Goal: Information Seeking & Learning: Learn about a topic

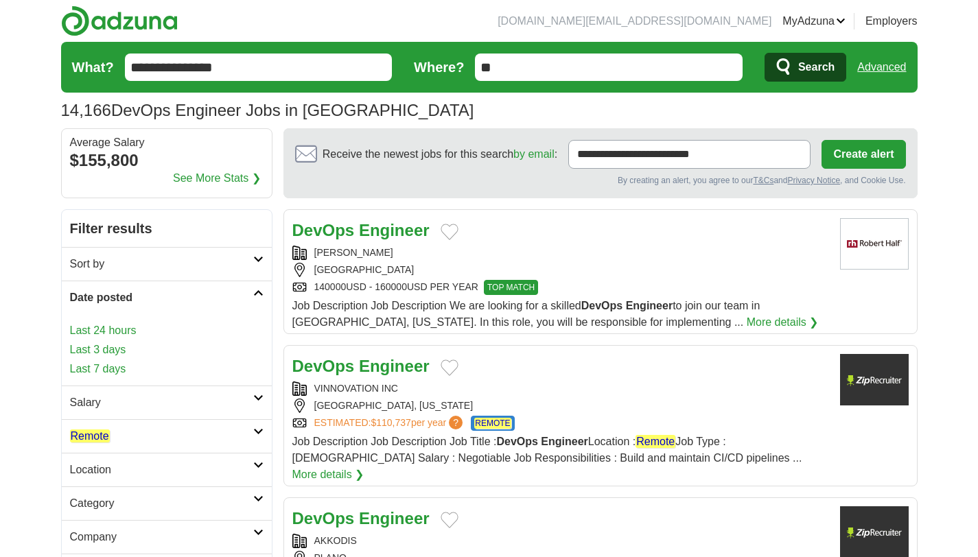
click at [97, 349] on link "Last 3 days" at bounding box center [167, 350] width 194 height 16
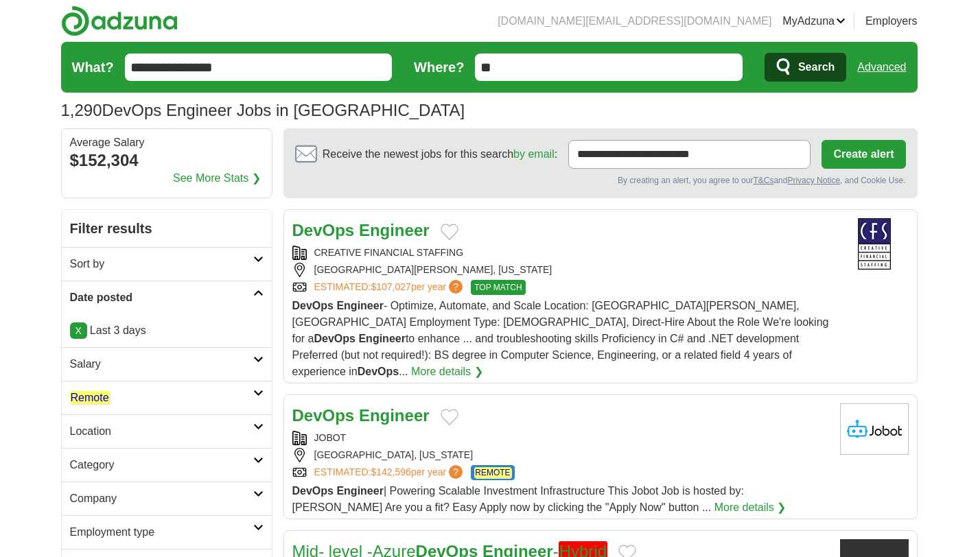
click at [106, 411] on link "Remote" at bounding box center [167, 398] width 210 height 34
click at [95, 433] on em "Remote" at bounding box center [90, 430] width 40 height 13
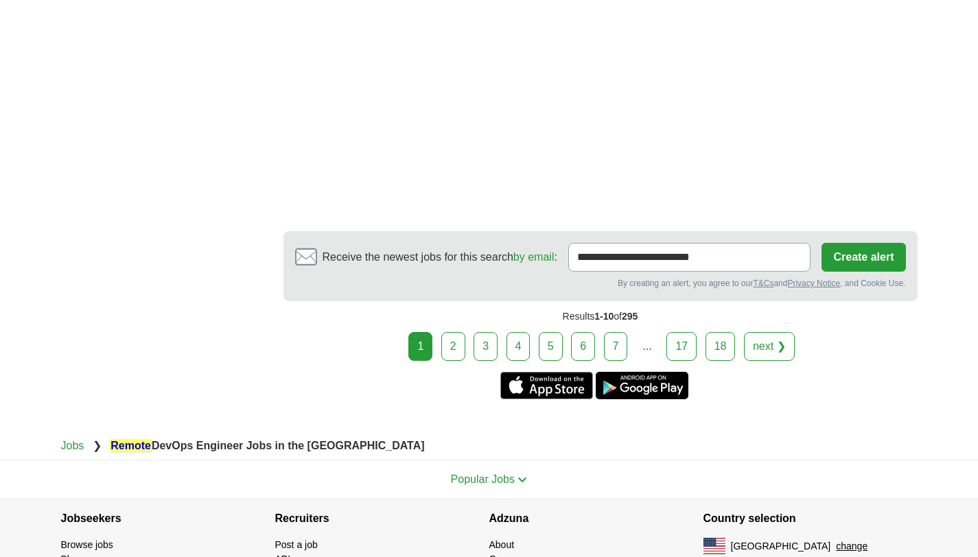
scroll to position [2019, 0]
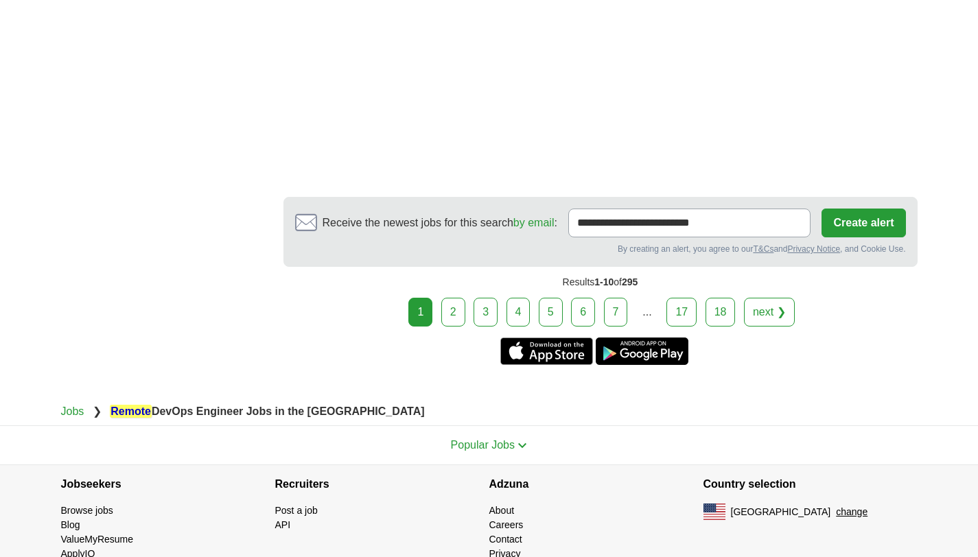
click at [452, 325] on link "2" at bounding box center [453, 312] width 24 height 29
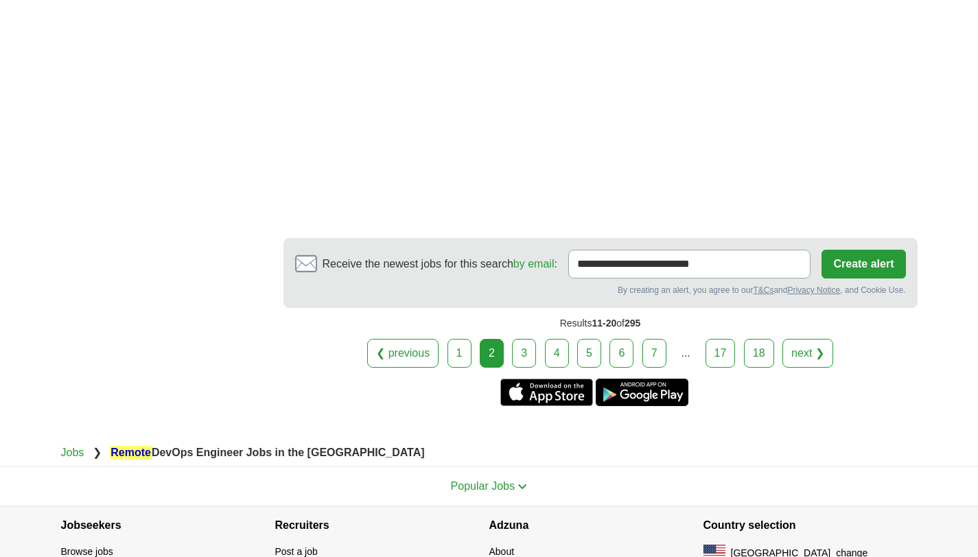
scroll to position [2472, 0]
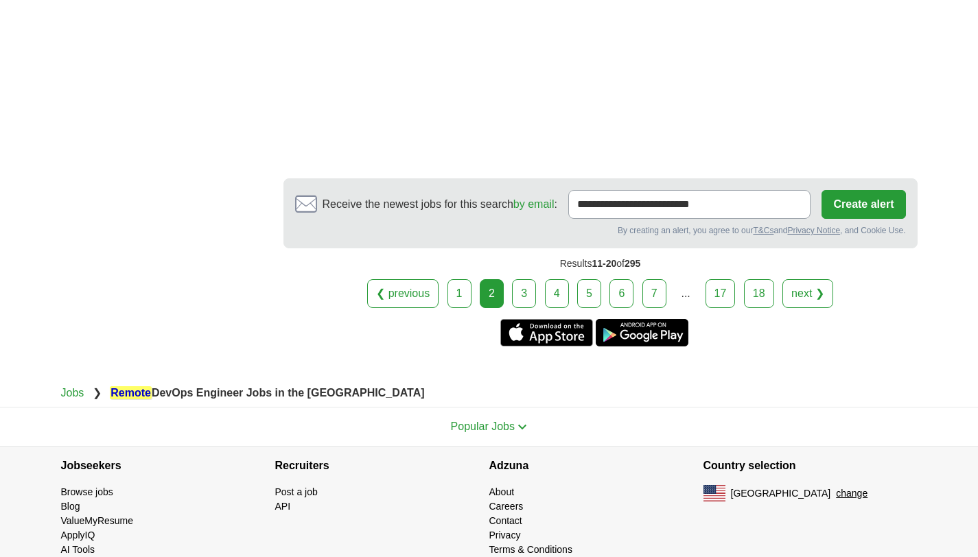
click at [522, 279] on link "3" at bounding box center [524, 293] width 24 height 29
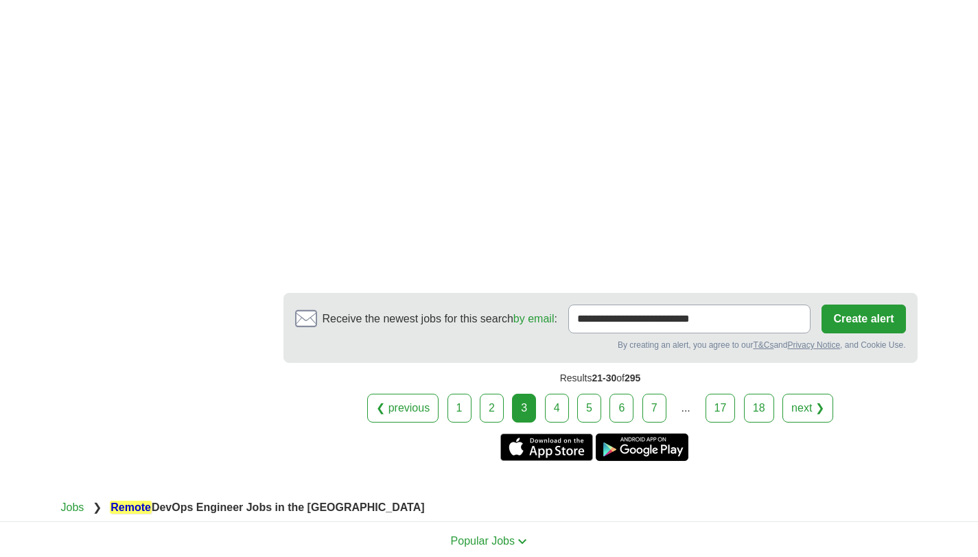
scroll to position [2469, 0]
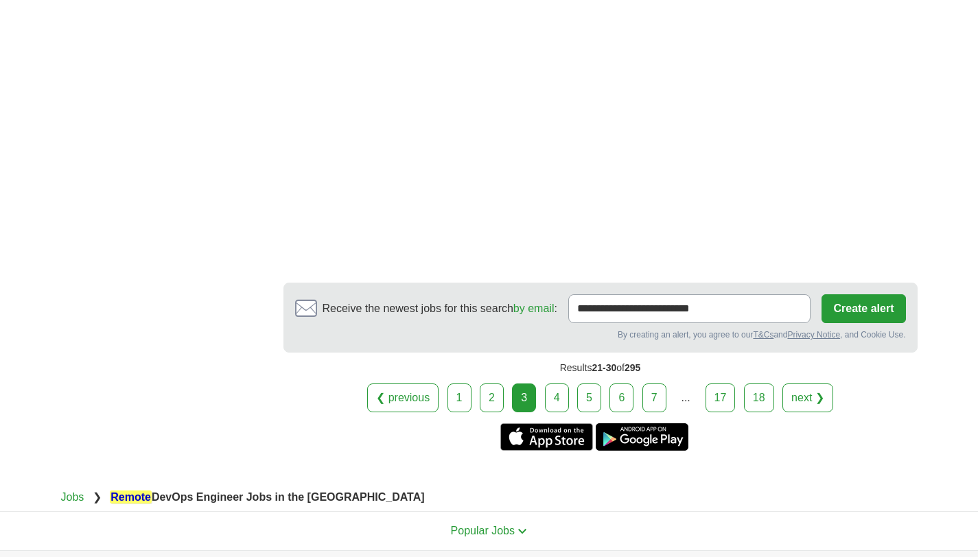
click at [553, 384] on link "4" at bounding box center [557, 398] width 24 height 29
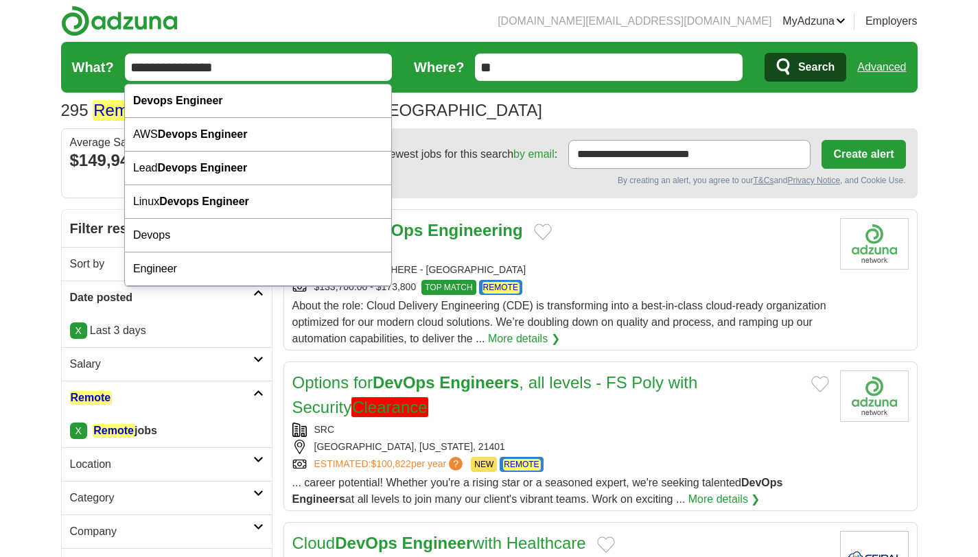
drag, startPoint x: 179, startPoint y: 71, endPoint x: 98, endPoint y: 71, distance: 81.0
click at [98, 71] on form "**********" at bounding box center [489, 67] width 857 height 51
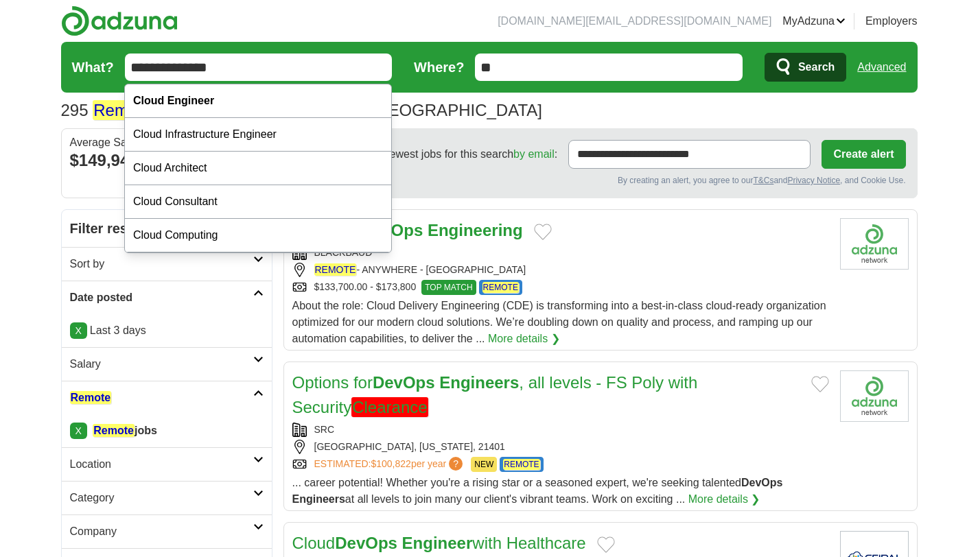
type input "**********"
click at [788, 67] on icon "submit" at bounding box center [783, 66] width 13 height 16
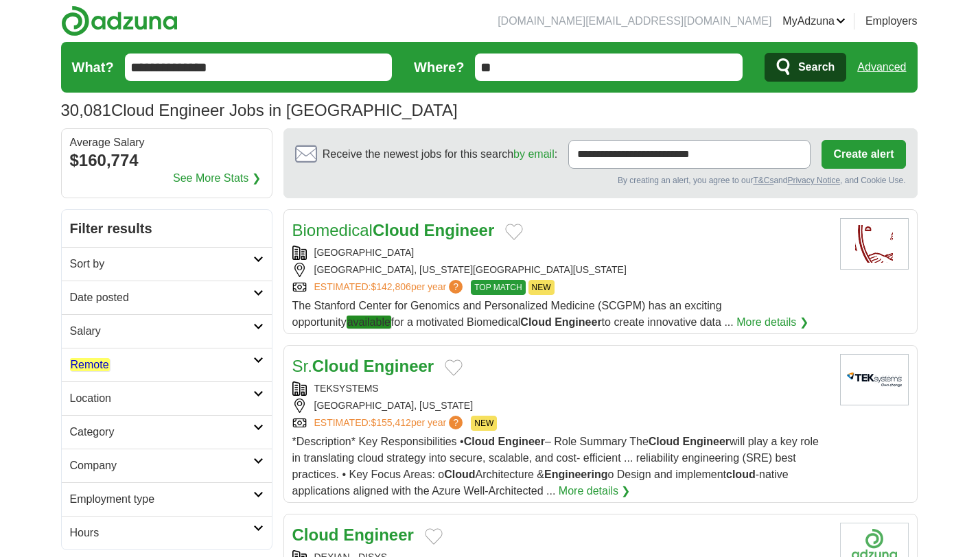
click at [154, 305] on h2 "Date posted" at bounding box center [161, 298] width 183 height 16
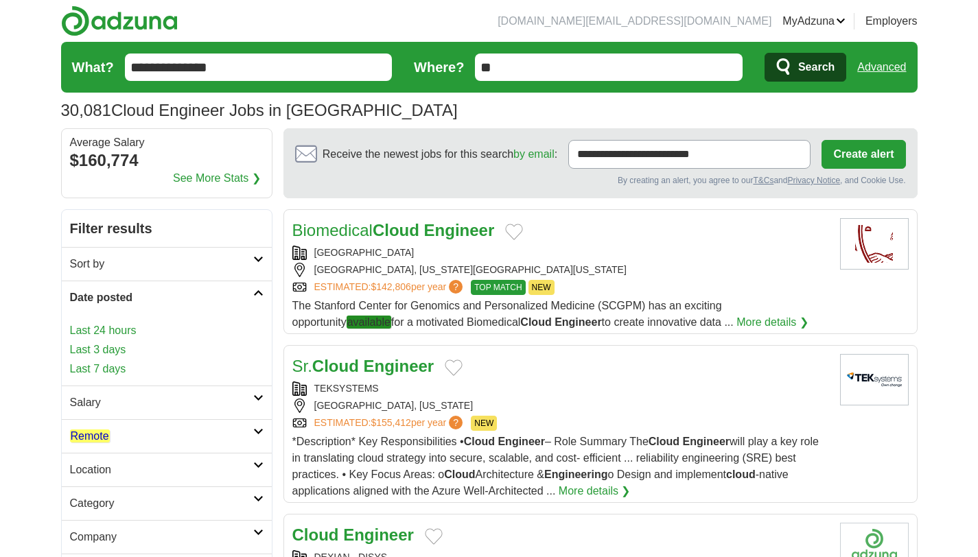
click at [115, 441] on h2 "Remote" at bounding box center [161, 436] width 183 height 16
click at [102, 467] on em "Remote" at bounding box center [90, 469] width 40 height 13
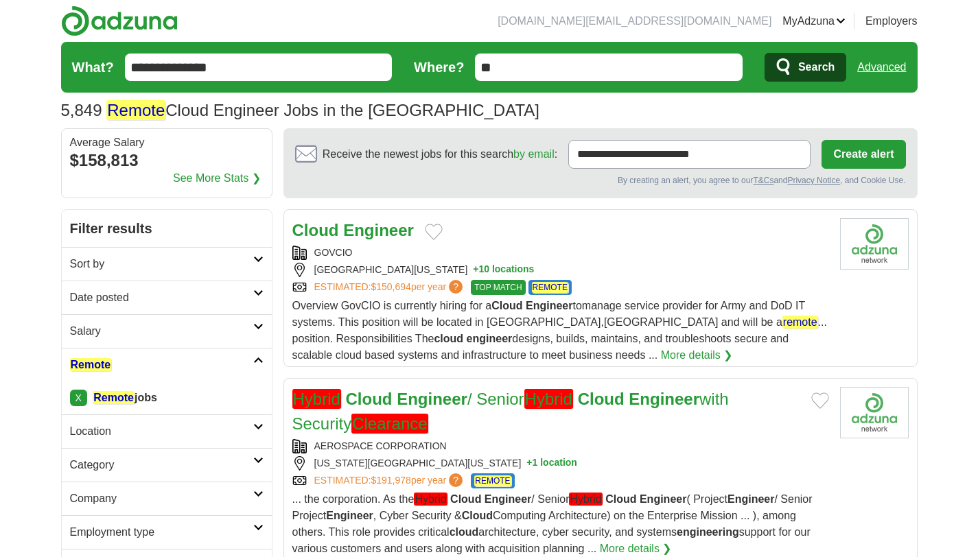
click at [135, 301] on h2 "Date posted" at bounding box center [161, 298] width 183 height 16
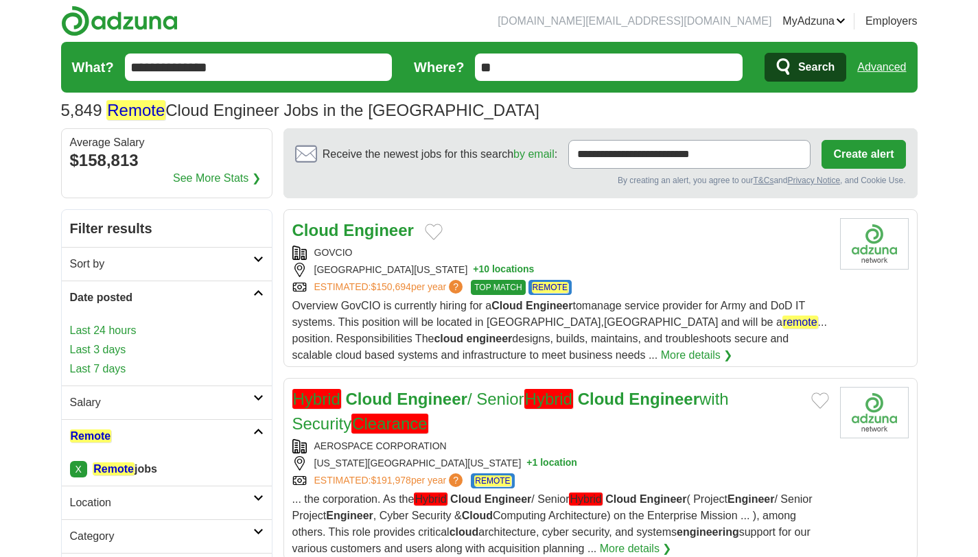
click at [110, 333] on link "Last 24 hours" at bounding box center [167, 331] width 194 height 16
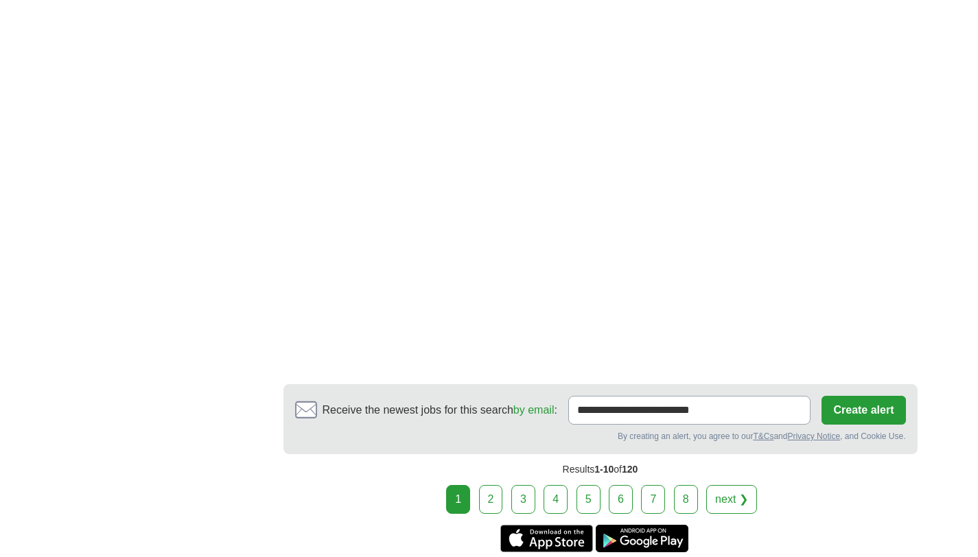
scroll to position [2620, 0]
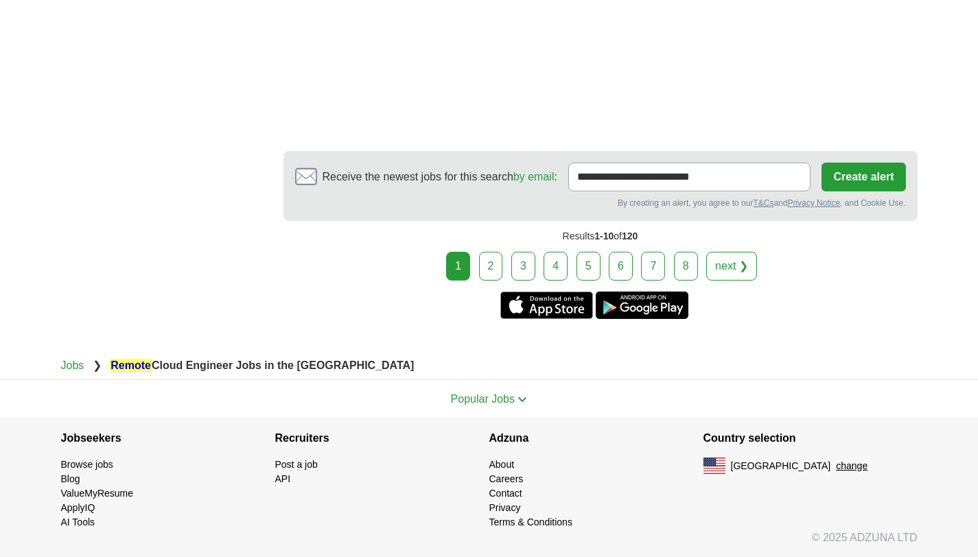
click at [495, 268] on link "2" at bounding box center [491, 266] width 24 height 29
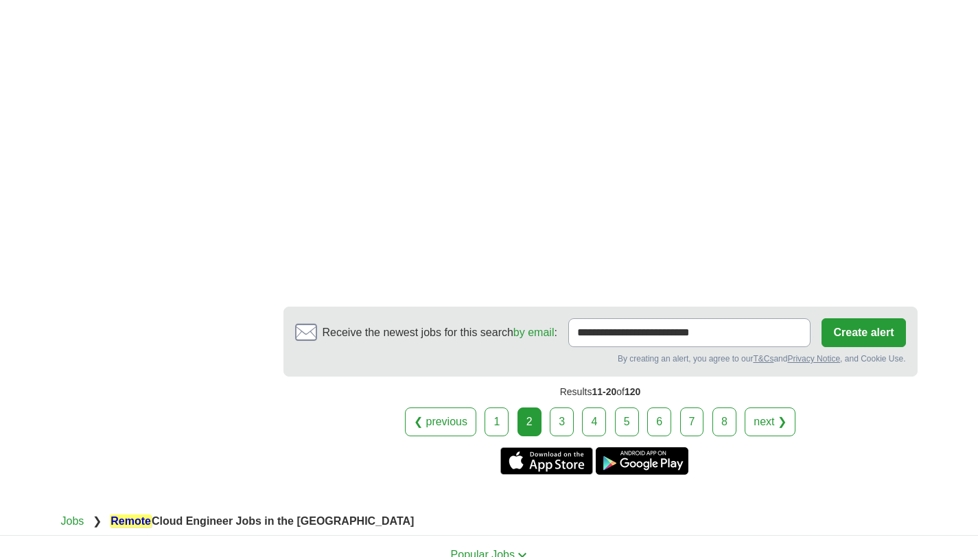
scroll to position [2445, 0]
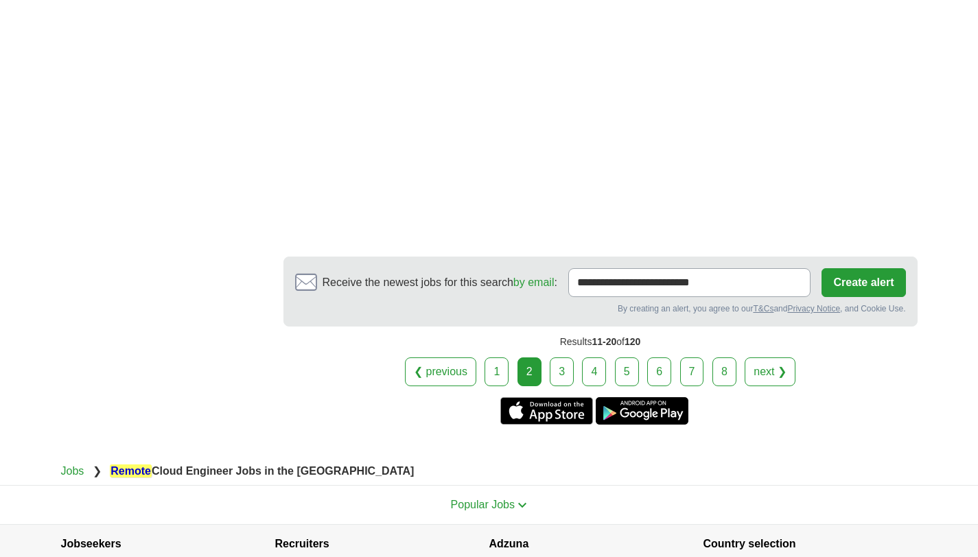
click at [566, 373] on link "3" at bounding box center [562, 372] width 24 height 29
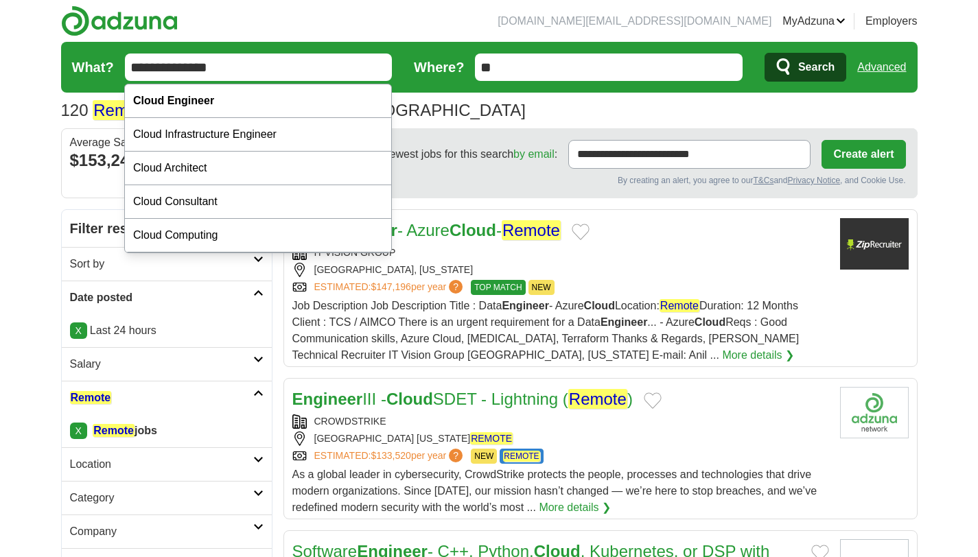
drag, startPoint x: 166, startPoint y: 67, endPoint x: 73, endPoint y: 75, distance: 93.0
click at [73, 77] on form "**********" at bounding box center [489, 67] width 857 height 51
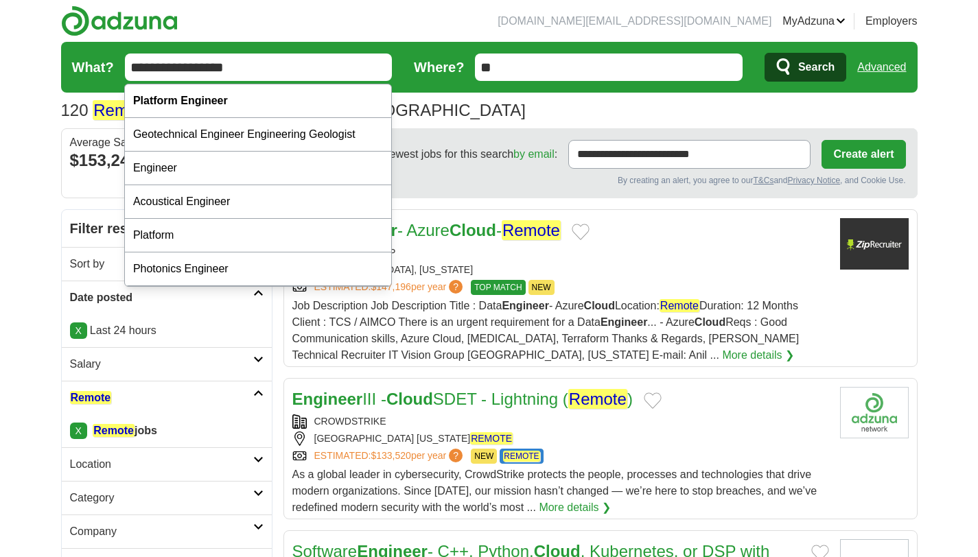
type input "**********"
click at [790, 69] on icon "submit" at bounding box center [784, 67] width 16 height 19
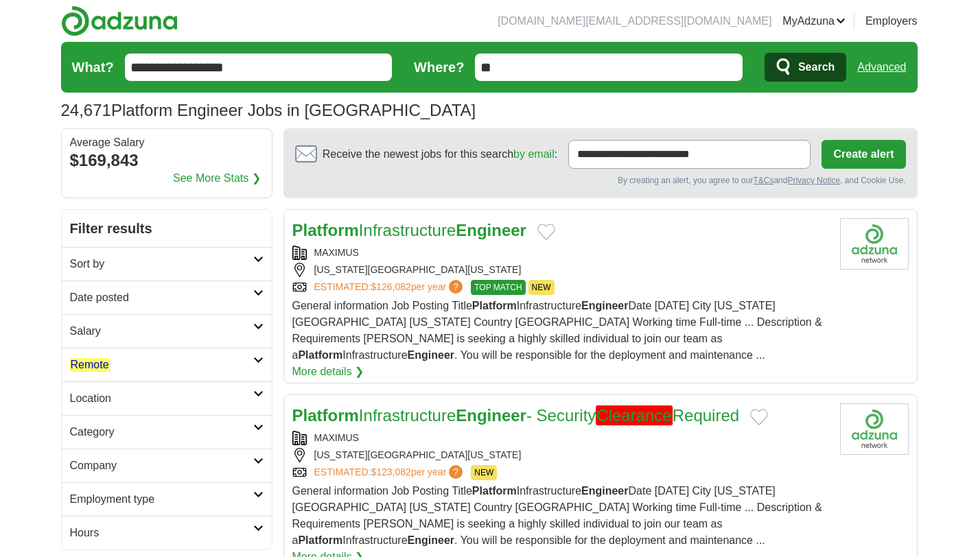
click at [139, 367] on h2 "Remote" at bounding box center [161, 365] width 183 height 16
click at [88, 399] on em "Remote" at bounding box center [90, 397] width 40 height 13
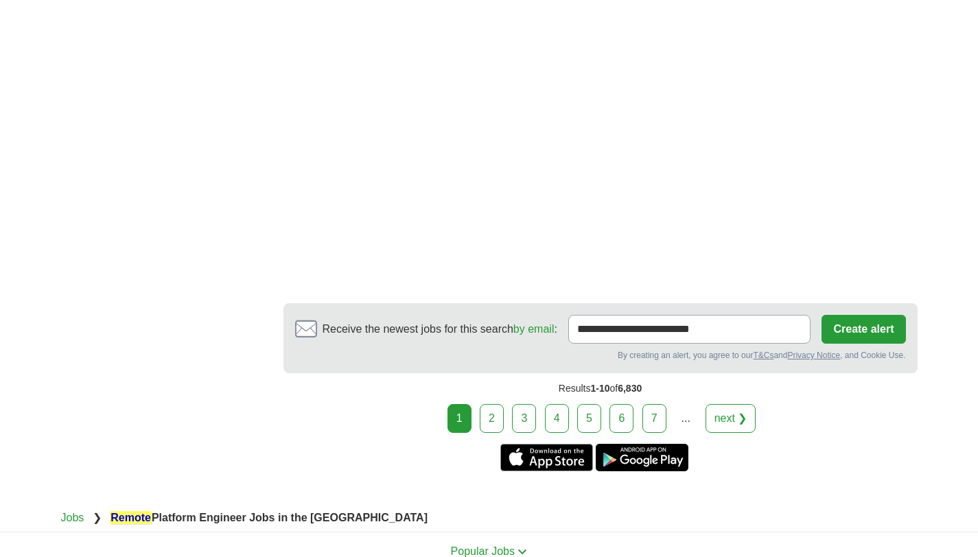
scroll to position [2432, 0]
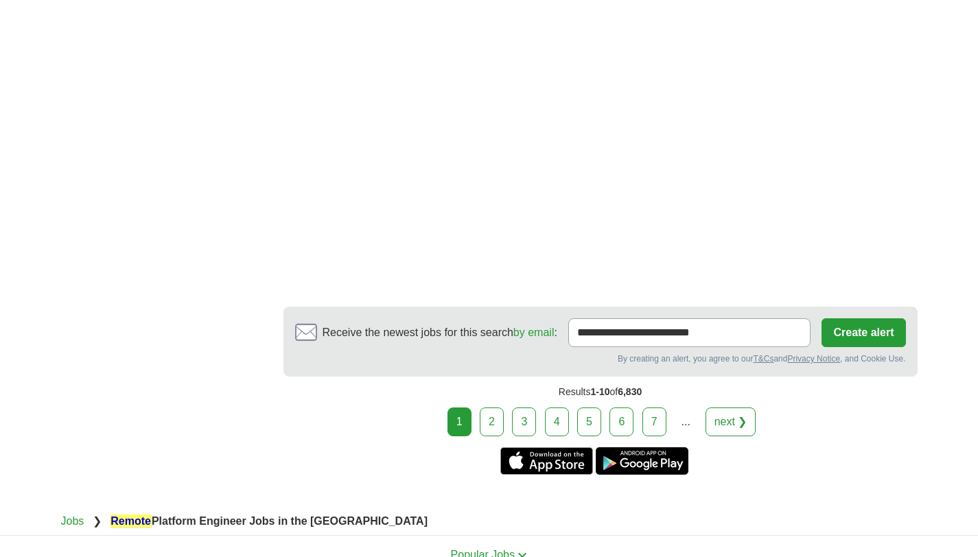
click at [494, 408] on link "2" at bounding box center [492, 422] width 24 height 29
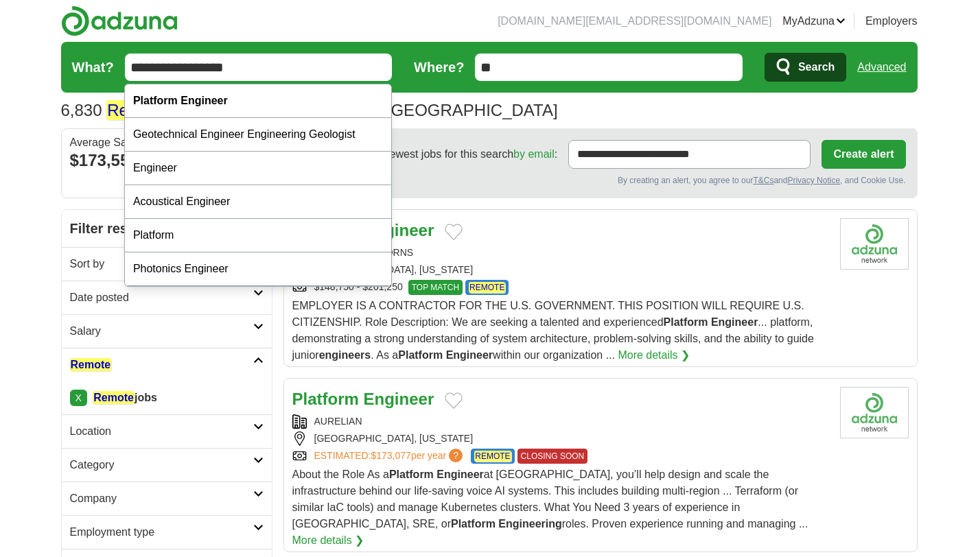
drag, startPoint x: 181, startPoint y: 69, endPoint x: 99, endPoint y: 58, distance: 82.4
click at [99, 58] on form "**********" at bounding box center [489, 67] width 857 height 51
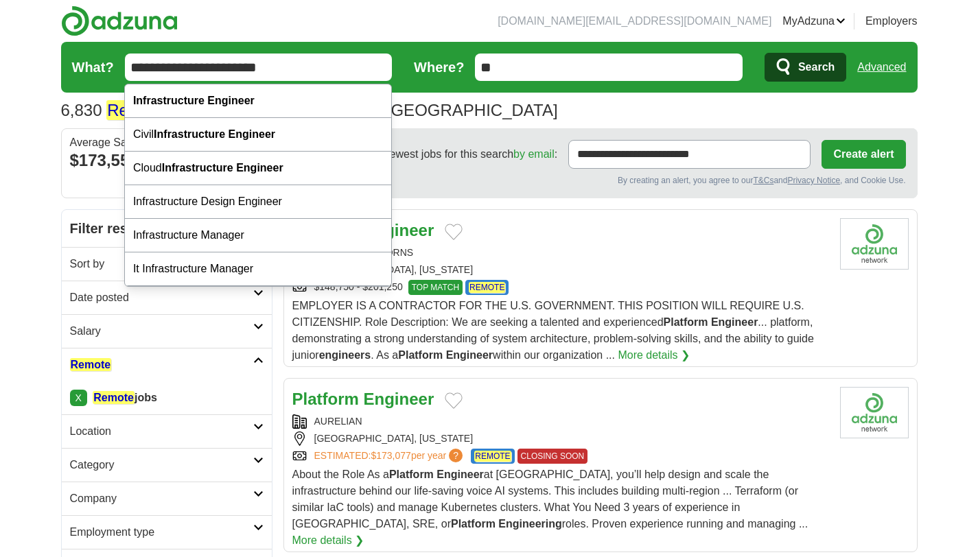
type input "**********"
click at [801, 69] on span "Search" at bounding box center [816, 67] width 36 height 27
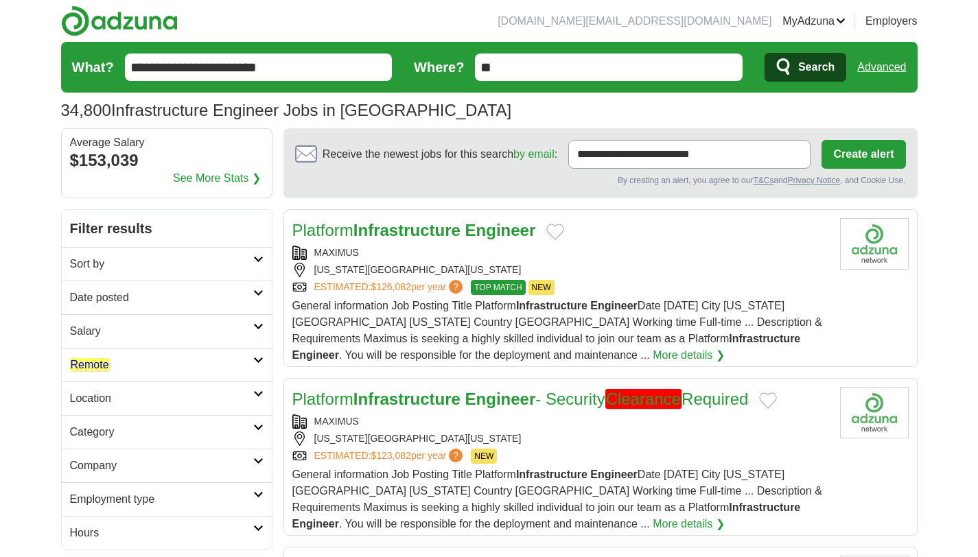
click at [160, 364] on h2 "Remote" at bounding box center [161, 365] width 183 height 16
click at [109, 399] on link "Remote jobs" at bounding box center [100, 397] width 60 height 13
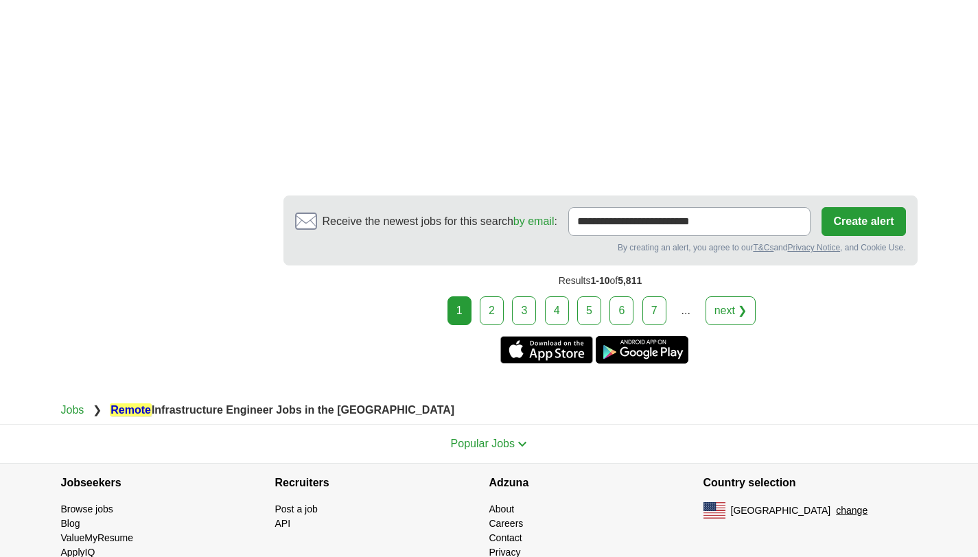
scroll to position [2666, 0]
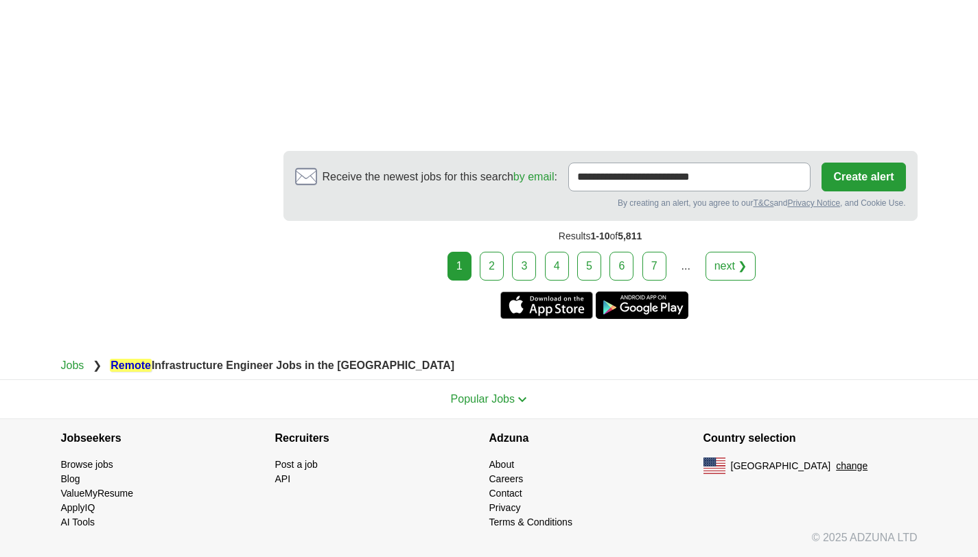
click at [495, 272] on link "2" at bounding box center [492, 266] width 24 height 29
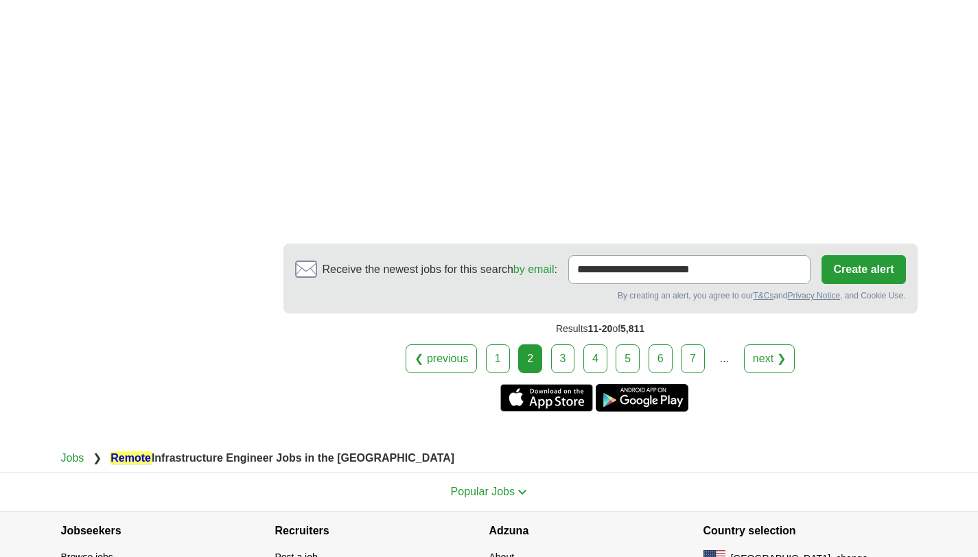
scroll to position [2240, 0]
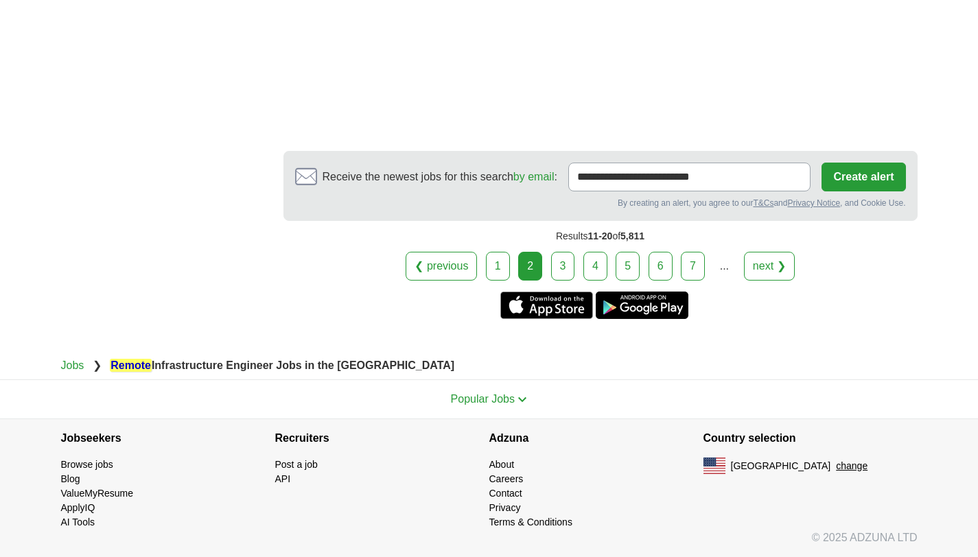
click at [563, 266] on link "3" at bounding box center [563, 266] width 24 height 29
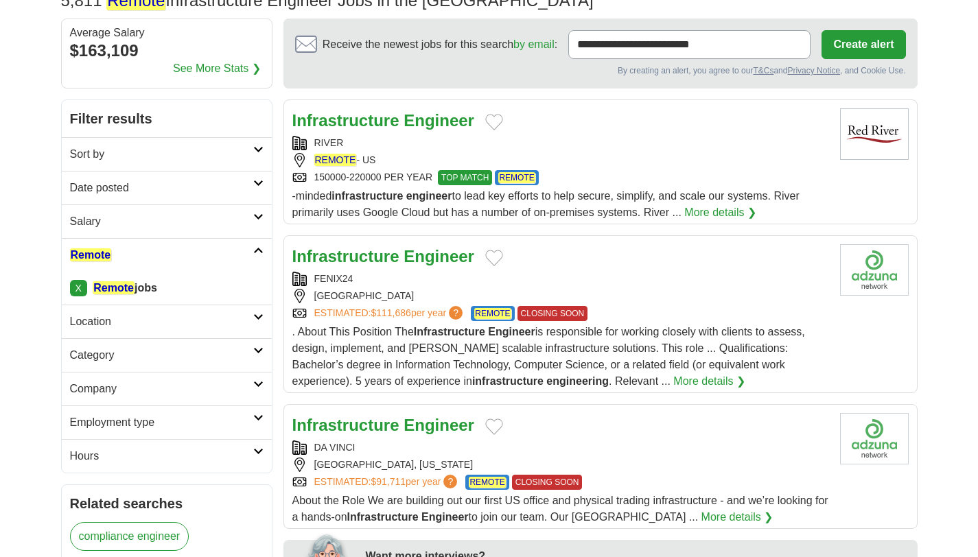
scroll to position [111, 0]
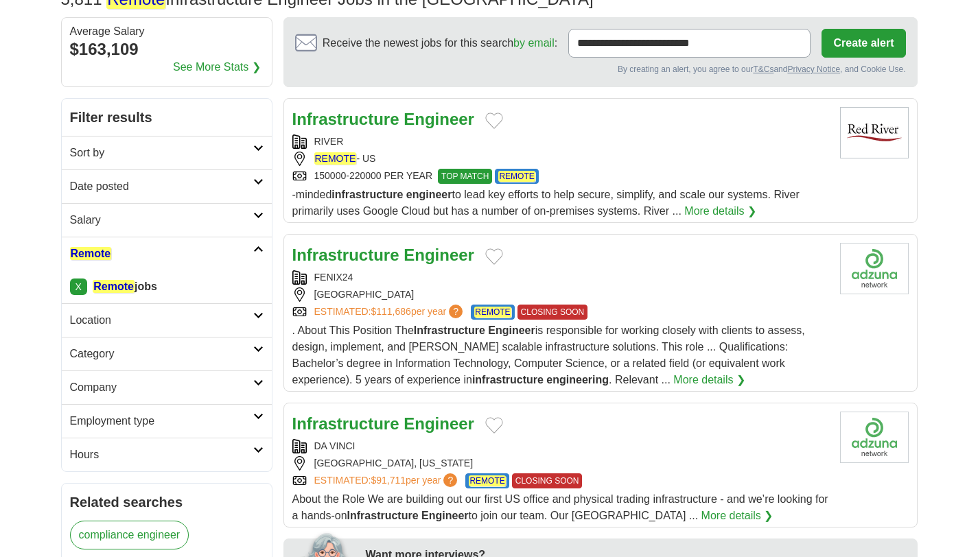
click at [148, 430] on h2 "Employment type" at bounding box center [161, 421] width 183 height 16
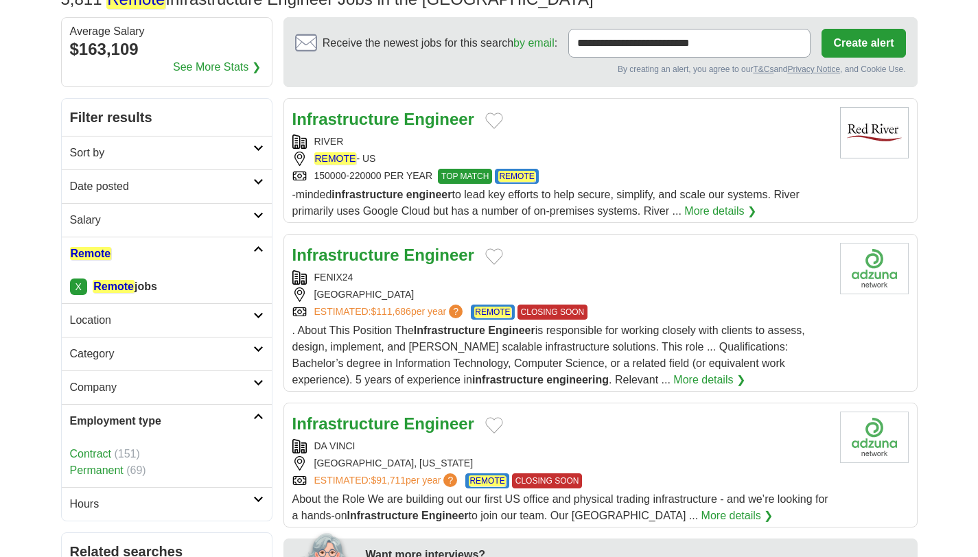
click at [90, 452] on link "Contract" at bounding box center [90, 454] width 41 height 12
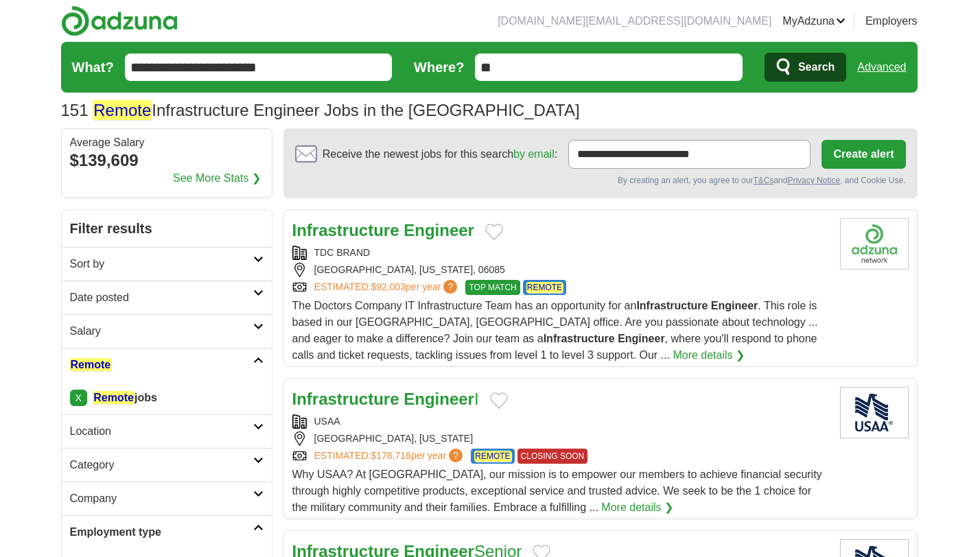
click at [115, 302] on h2 "Date posted" at bounding box center [161, 298] width 183 height 16
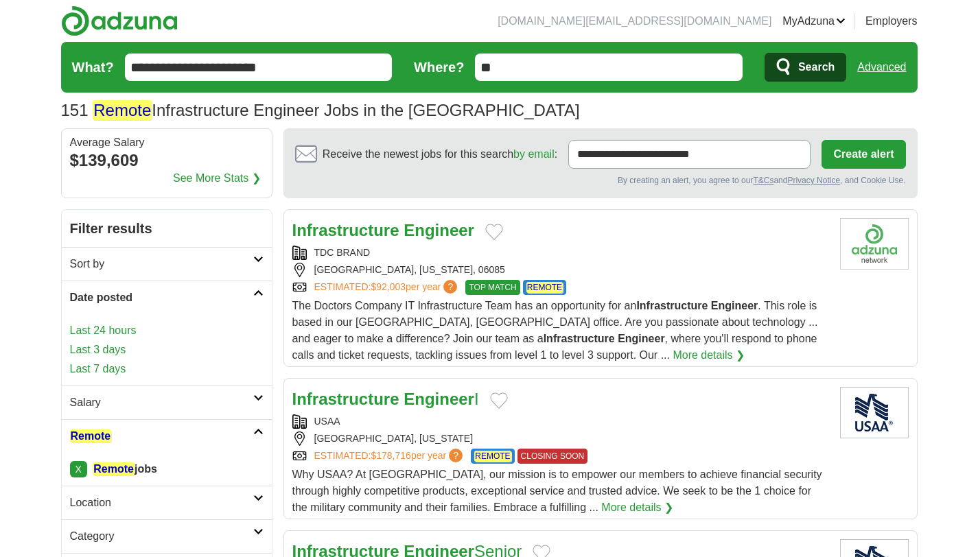
click at [113, 334] on link "Last 24 hours" at bounding box center [167, 331] width 194 height 16
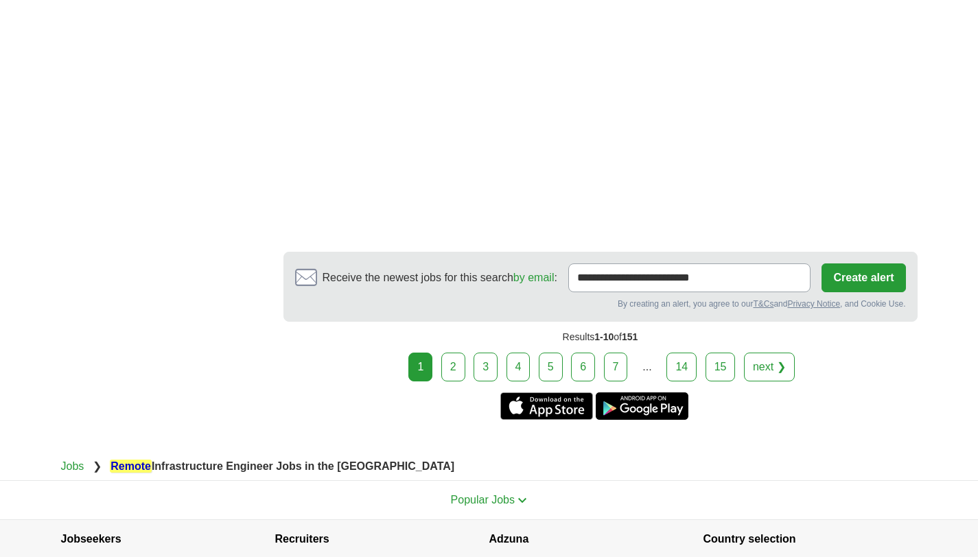
scroll to position [2604, 0]
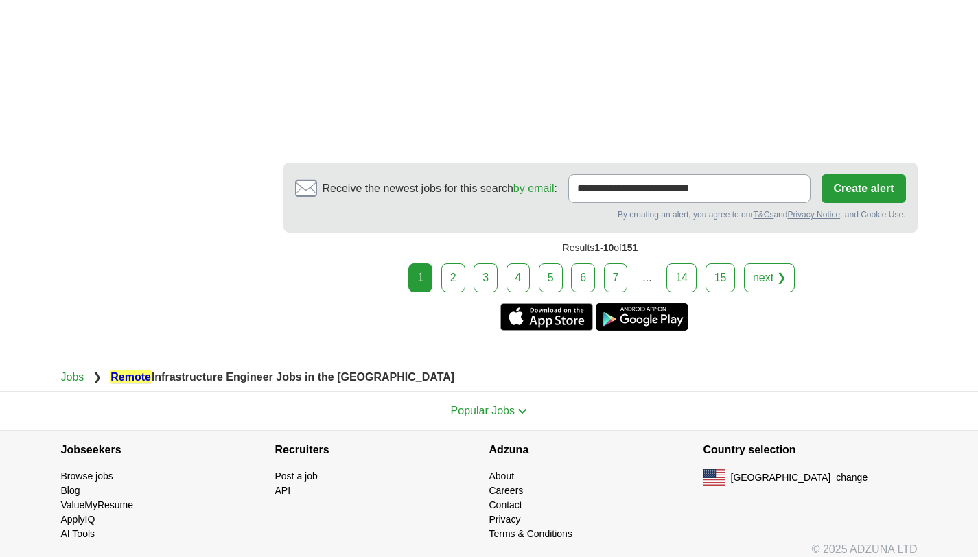
click at [447, 267] on link "2" at bounding box center [453, 278] width 24 height 29
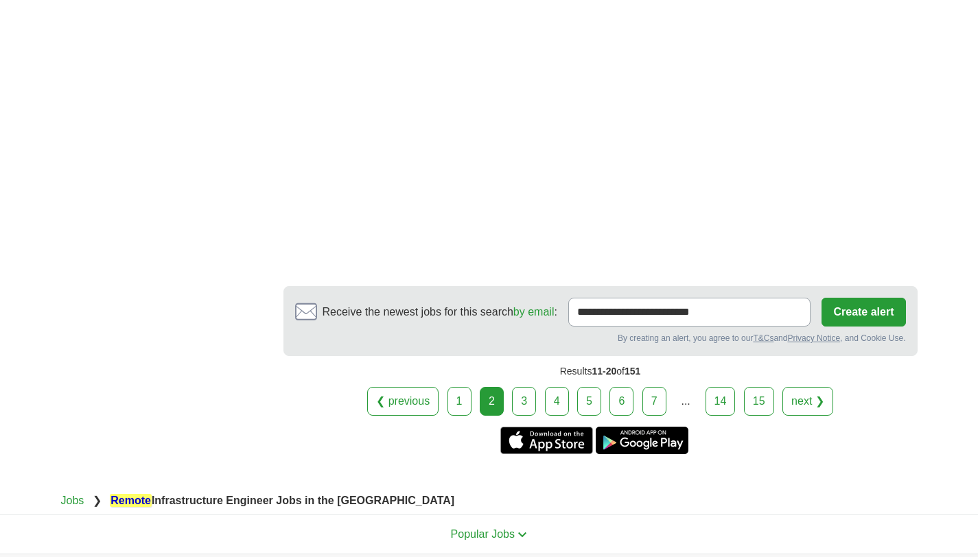
scroll to position [2489, 0]
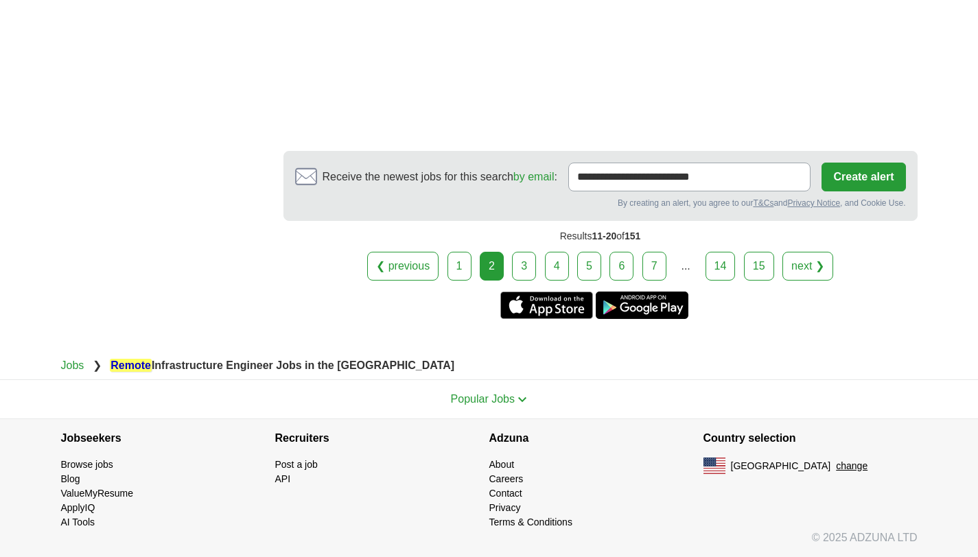
click at [515, 260] on link "3" at bounding box center [524, 266] width 24 height 29
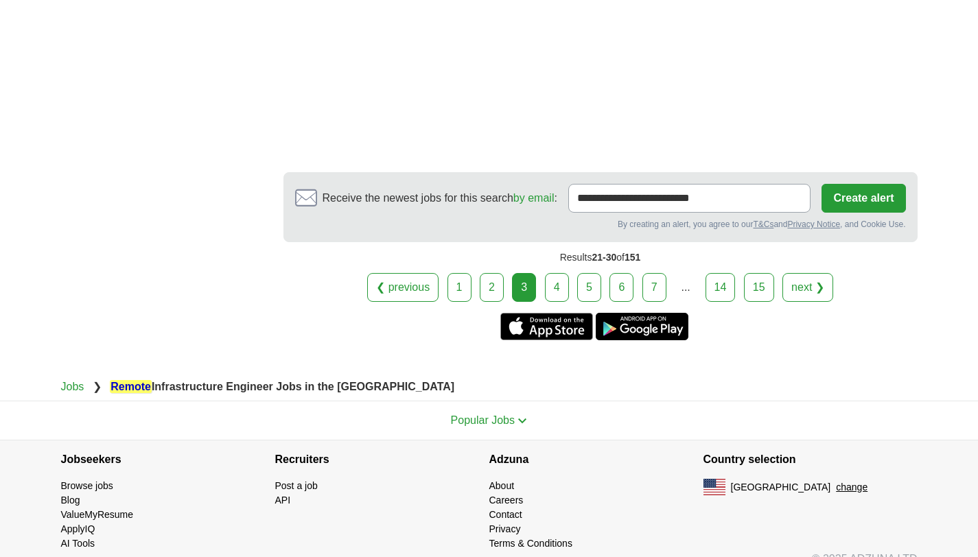
scroll to position [2469, 0]
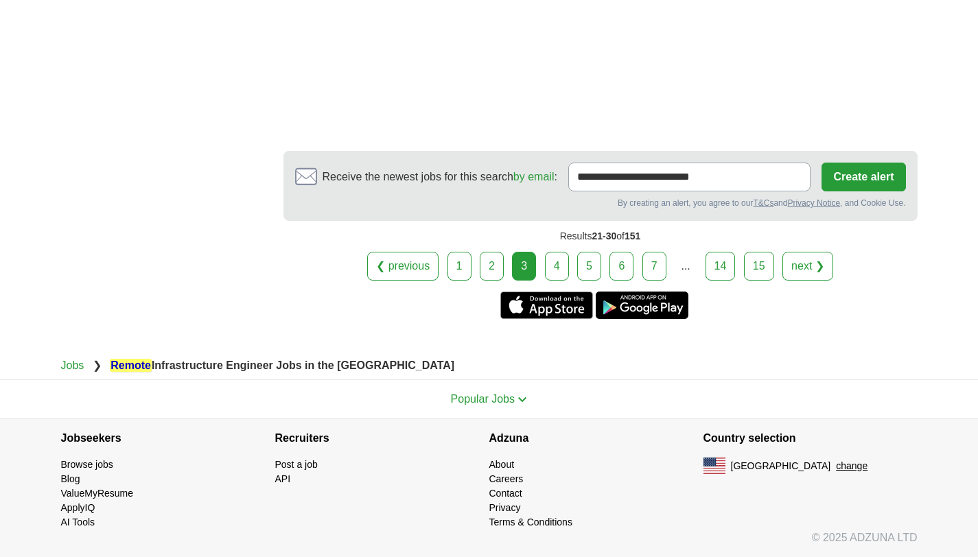
click at [551, 259] on link "4" at bounding box center [557, 266] width 24 height 29
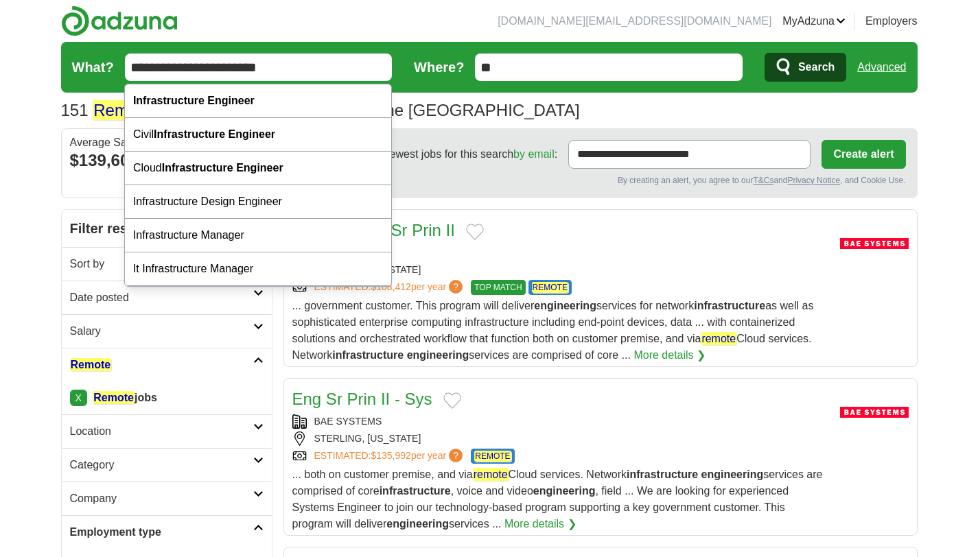
drag, startPoint x: 209, startPoint y: 71, endPoint x: 119, endPoint y: 64, distance: 90.2
click at [119, 64] on form "**********" at bounding box center [489, 67] width 857 height 51
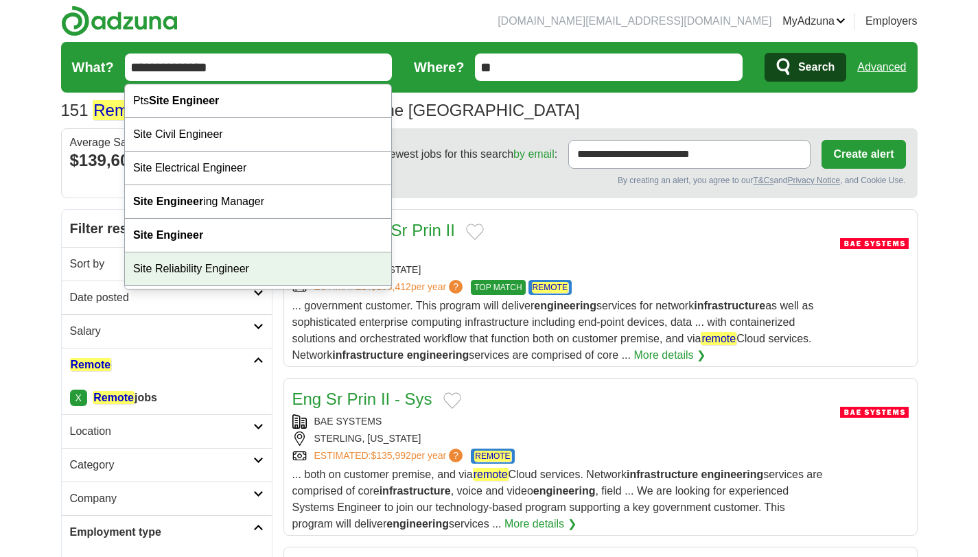
click at [194, 270] on div "Site Reliability Engineer" at bounding box center [258, 270] width 266 height 34
type input "**********"
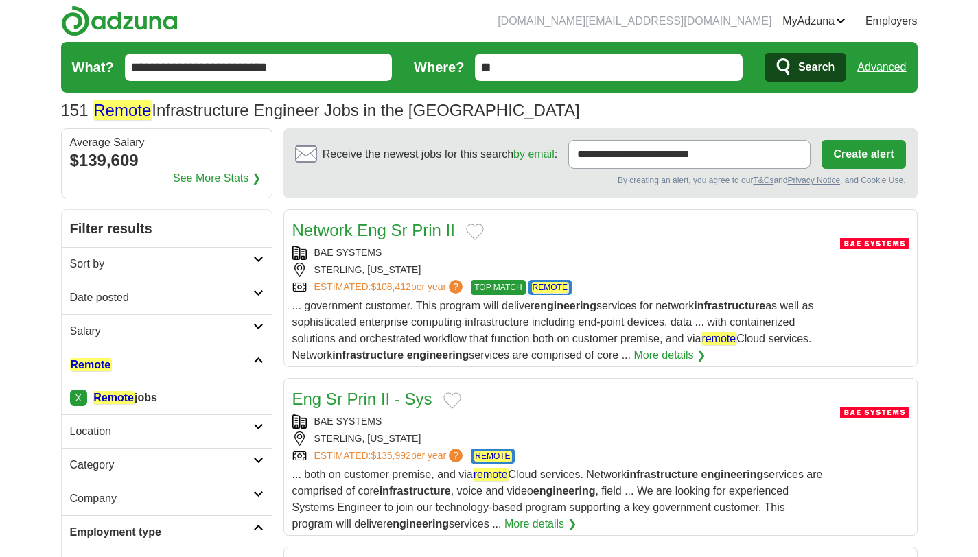
click at [802, 69] on span "Search" at bounding box center [816, 67] width 36 height 27
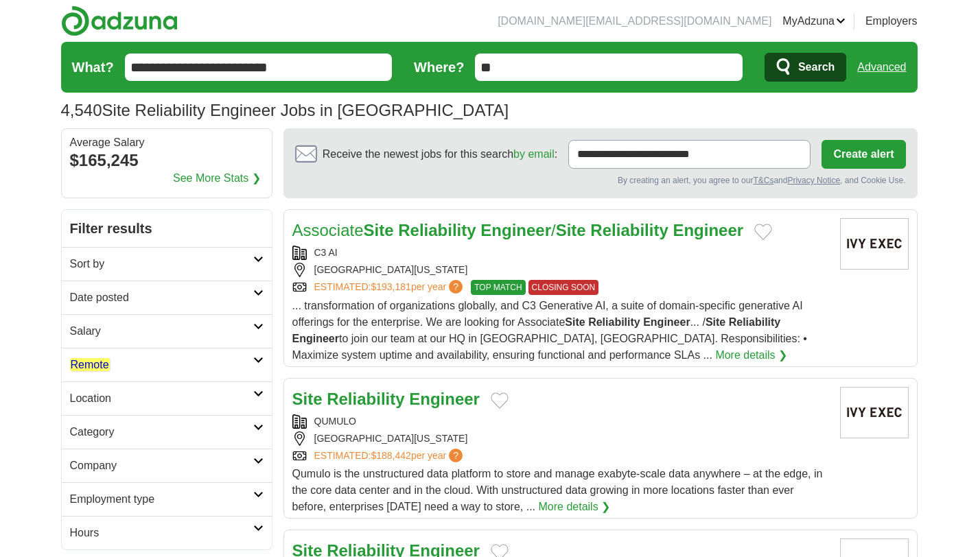
click at [132, 366] on h2 "Remote" at bounding box center [161, 365] width 183 height 16
click at [103, 392] on em "Remote" at bounding box center [90, 397] width 40 height 13
click at [103, 400] on em "Remote" at bounding box center [90, 397] width 40 height 13
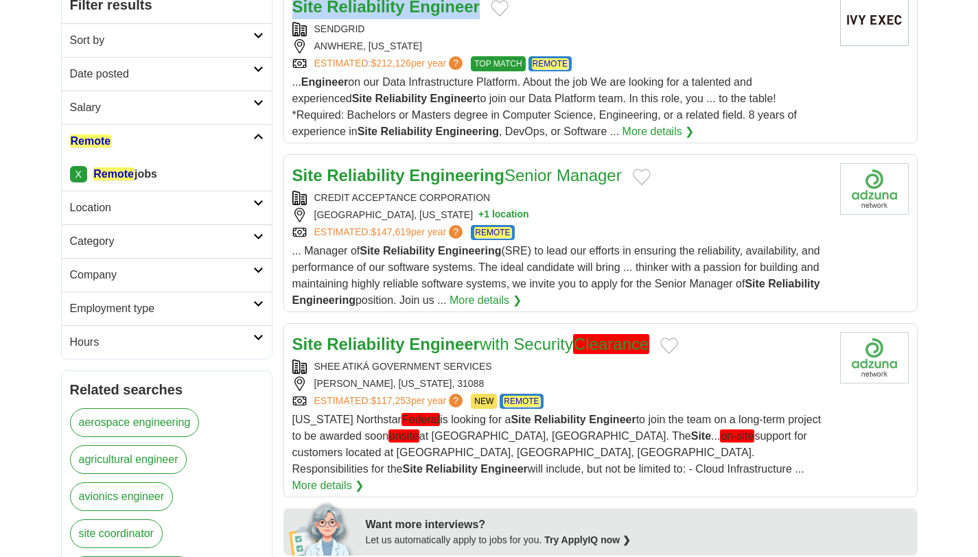
scroll to position [225, 0]
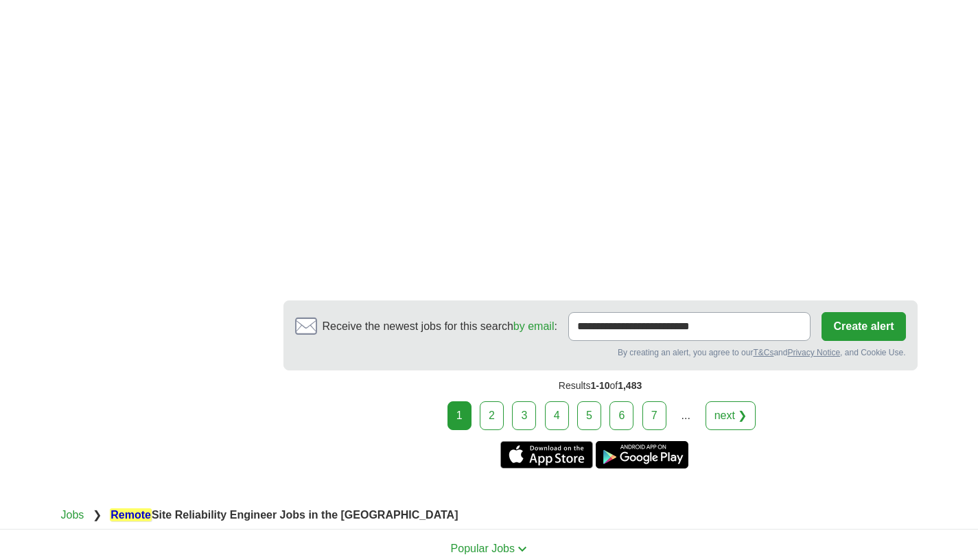
scroll to position [2519, 0]
